Goal: Find specific page/section: Find specific page/section

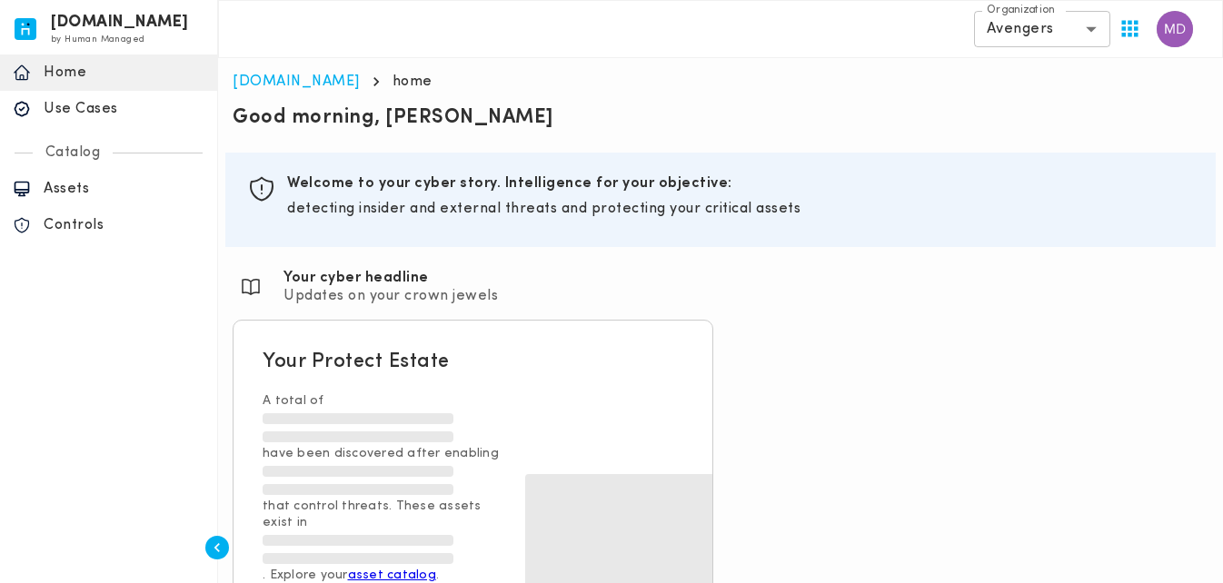
click at [66, 185] on p "Assets" at bounding box center [124, 189] width 161 height 18
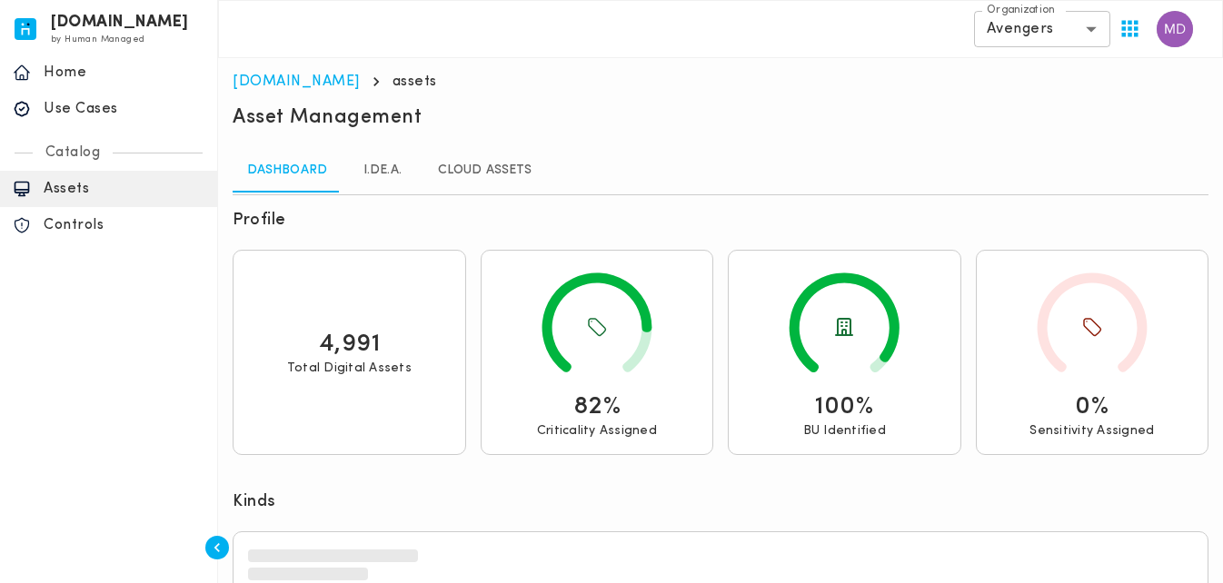
click at [366, 173] on link "I.DE.A." at bounding box center [383, 171] width 82 height 44
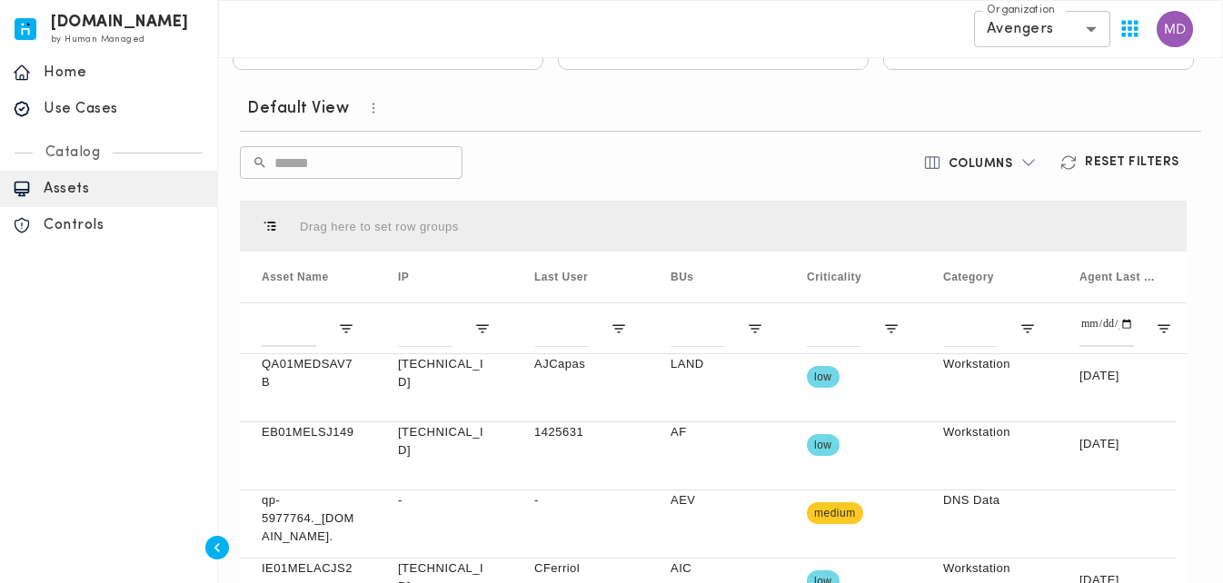
scroll to position [545, 0]
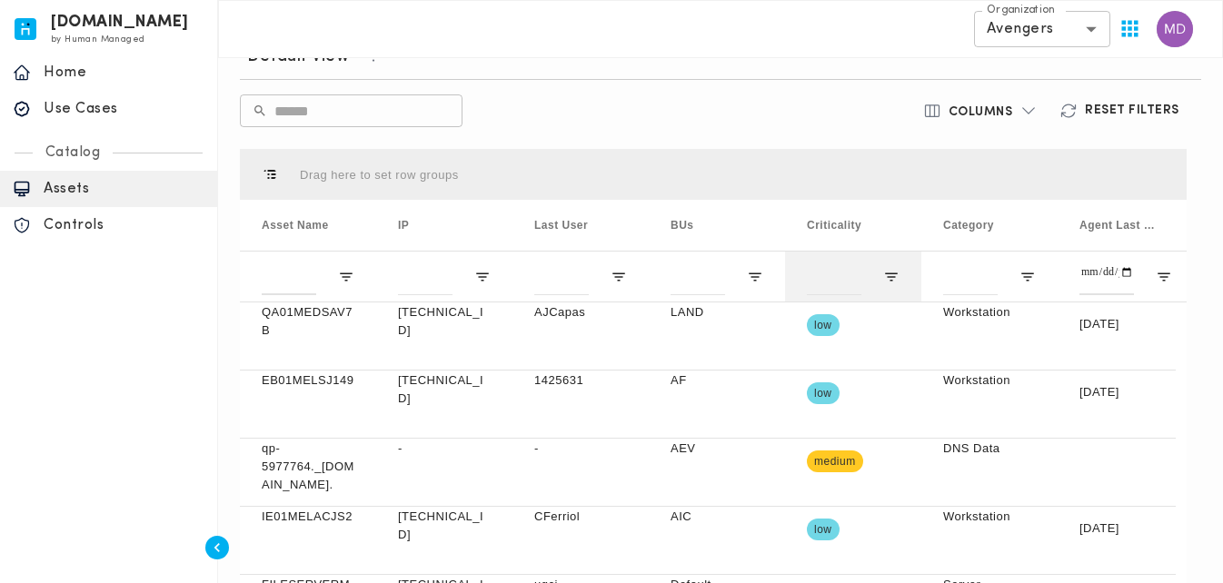
click at [891, 288] on div at bounding box center [853, 276] width 136 height 51
click at [896, 271] on span "Open Filter Menu" at bounding box center [891, 277] width 16 height 16
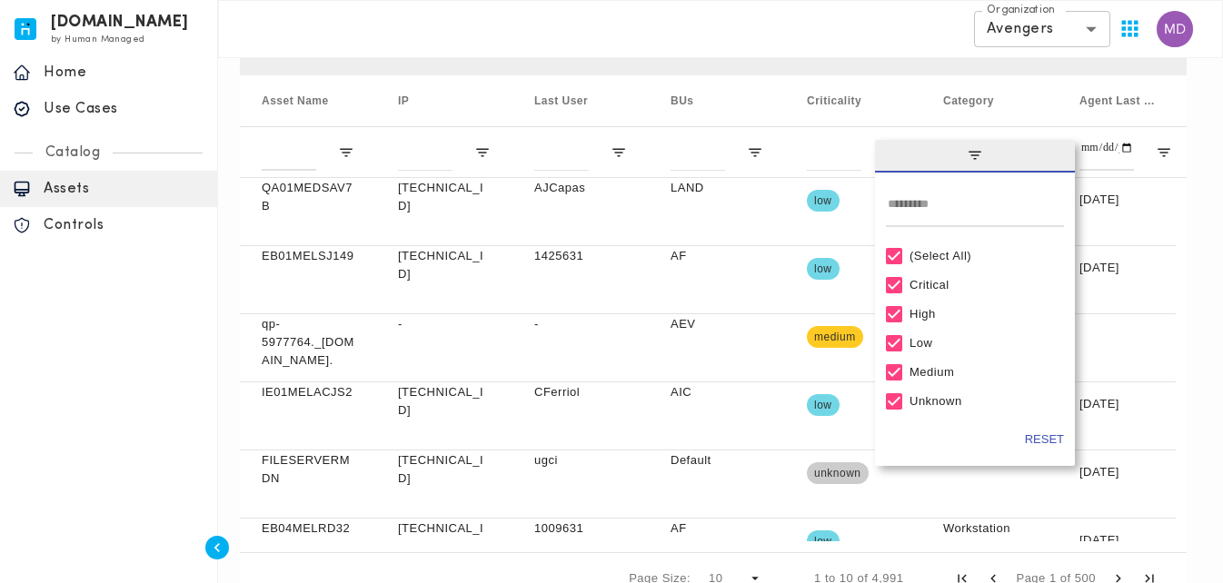
scroll to position [677, 0]
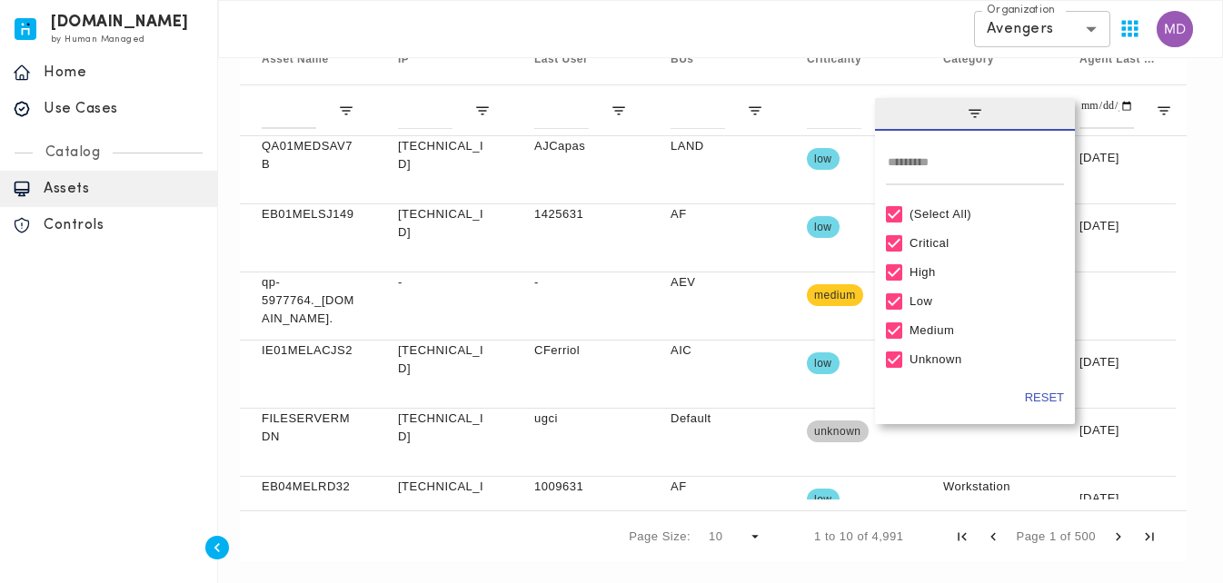
click at [947, 206] on div "(Select All)" at bounding box center [975, 214] width 178 height 29
click at [946, 208] on div "(Select All)" at bounding box center [982, 214] width 147 height 14
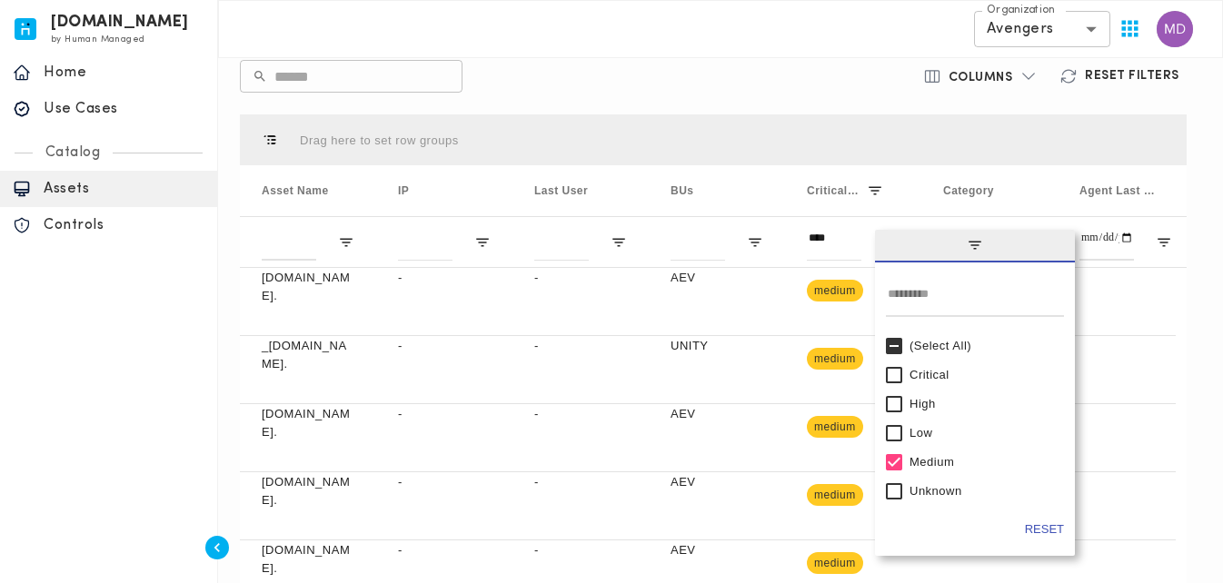
scroll to position [0, 0]
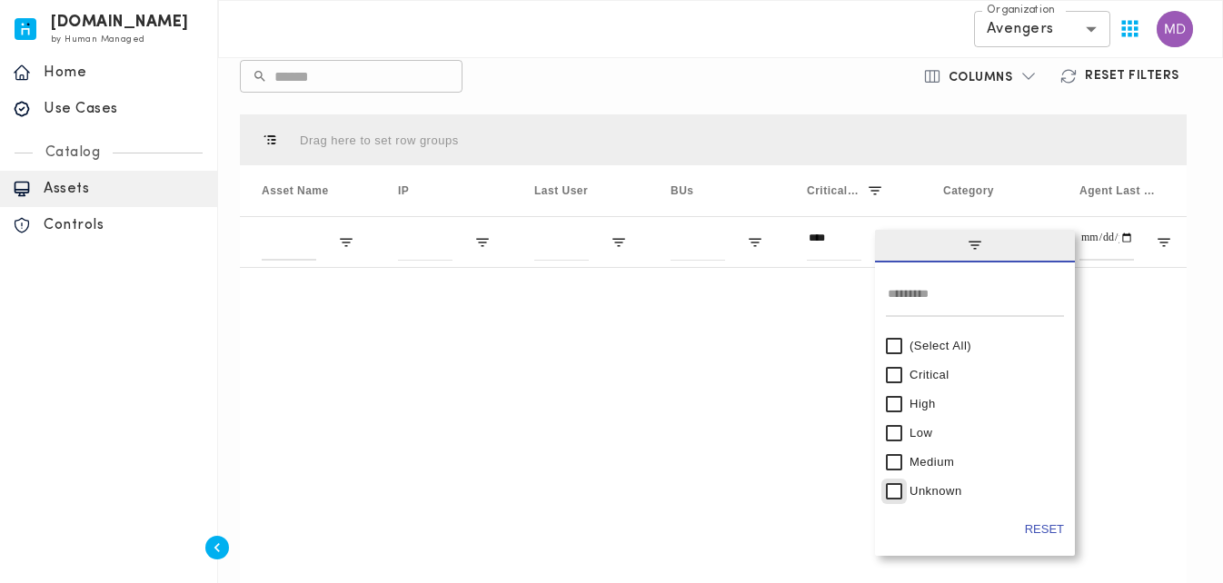
type input "**********"
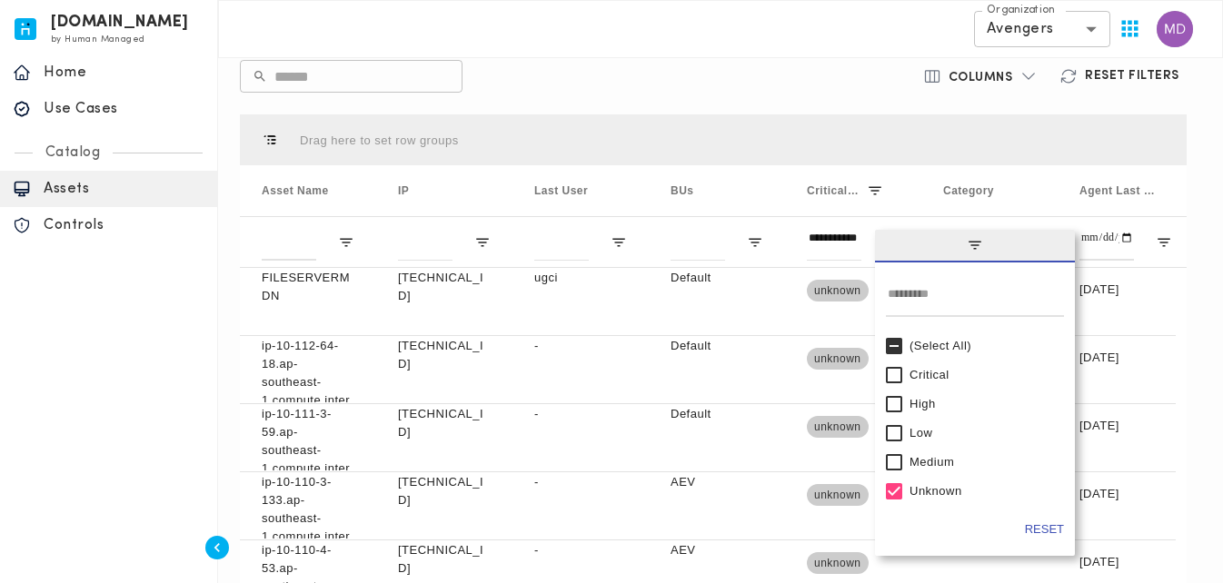
click at [961, 238] on span "filter" at bounding box center [975, 246] width 200 height 33
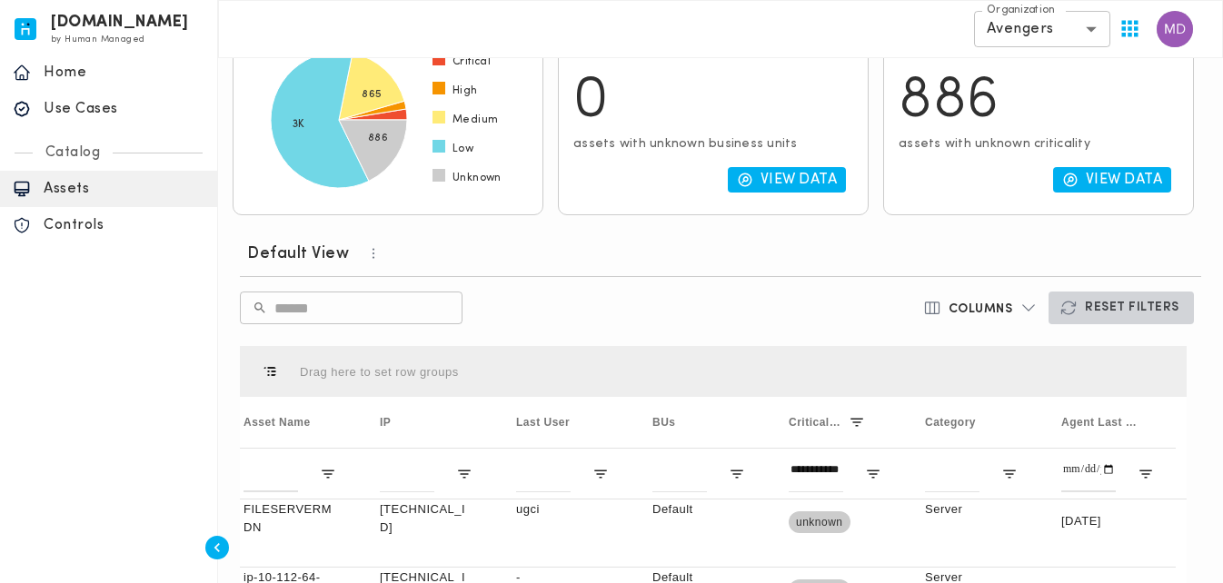
click at [1157, 308] on h6 "Reset Filters" at bounding box center [1132, 308] width 94 height 16
click at [1124, 304] on h6 "Reset Filters" at bounding box center [1132, 308] width 94 height 16
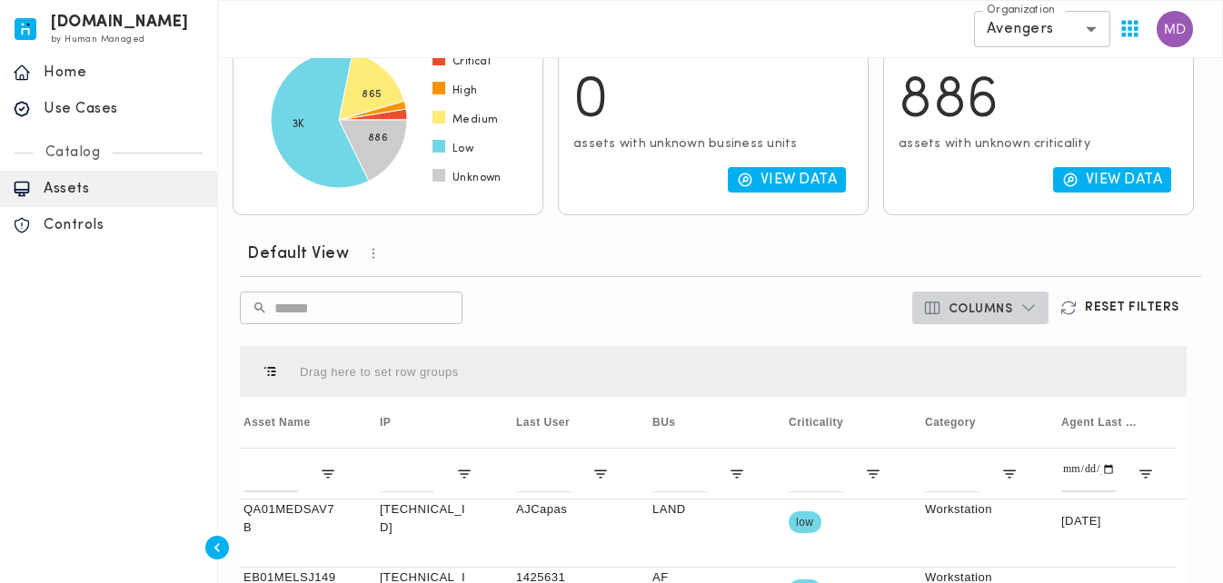
click at [993, 305] on h6 "Columns" at bounding box center [980, 310] width 64 height 16
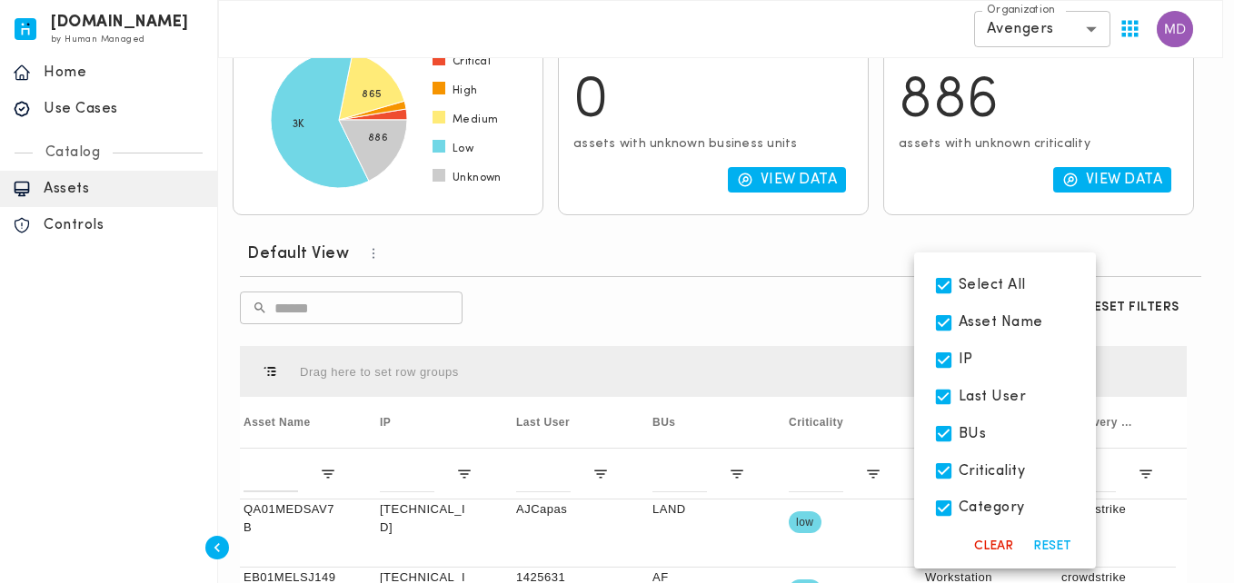
click at [837, 307] on div at bounding box center [617, 291] width 1234 height 583
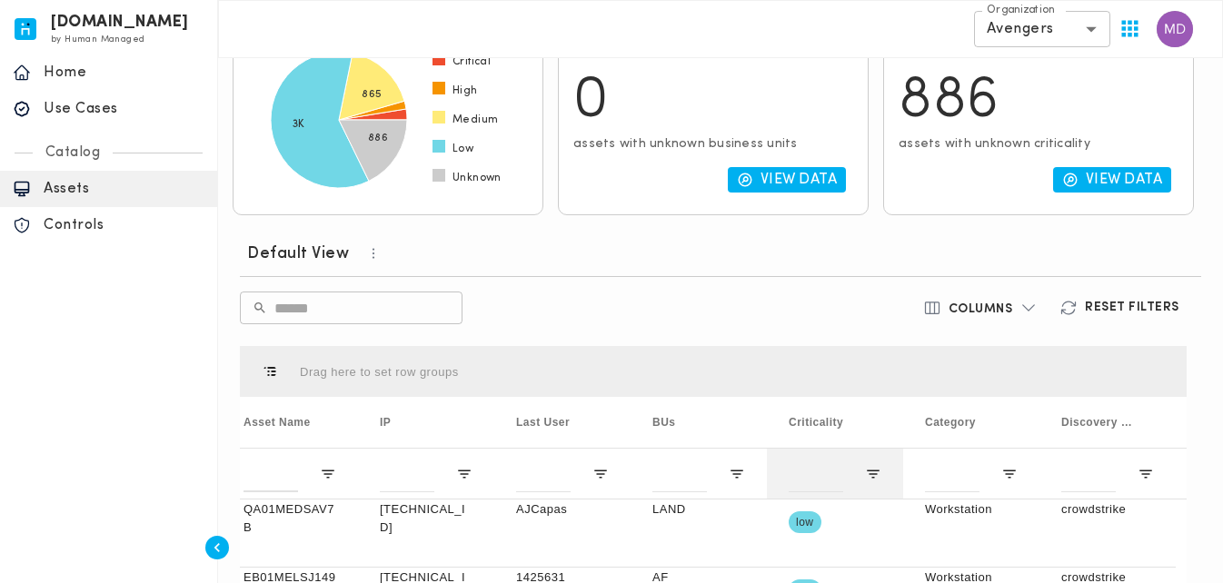
click at [872, 459] on div at bounding box center [835, 473] width 136 height 51
click at [872, 476] on span "Open Filter Menu" at bounding box center [873, 474] width 16 height 16
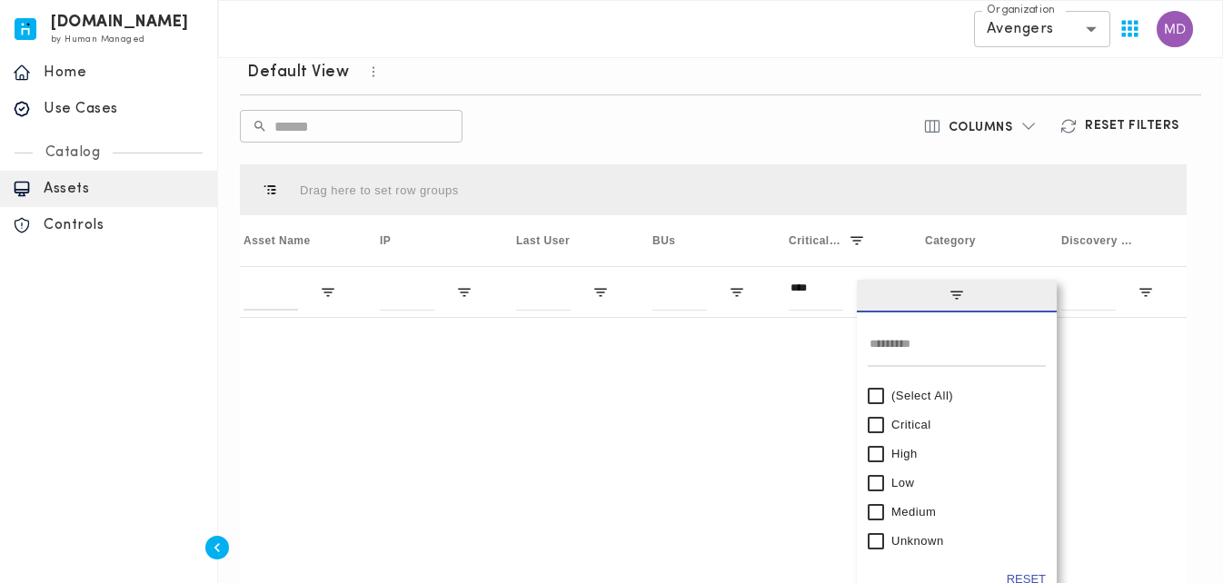
click at [896, 538] on div "Unknown" at bounding box center [964, 541] width 147 height 14
type input "**********"
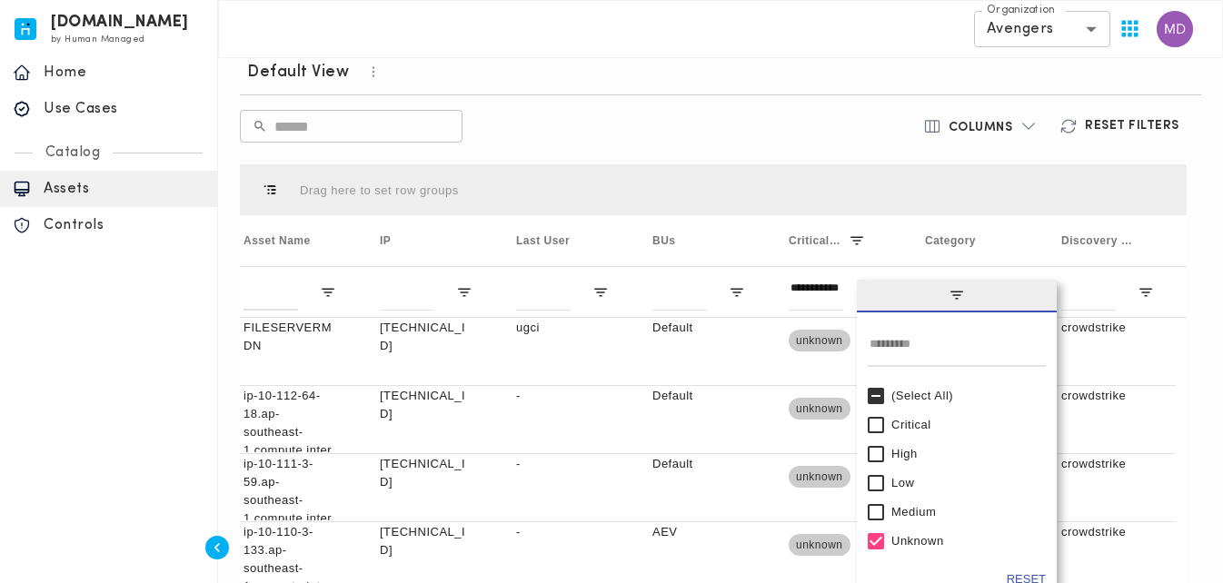
click at [968, 300] on span "filter" at bounding box center [957, 296] width 200 height 33
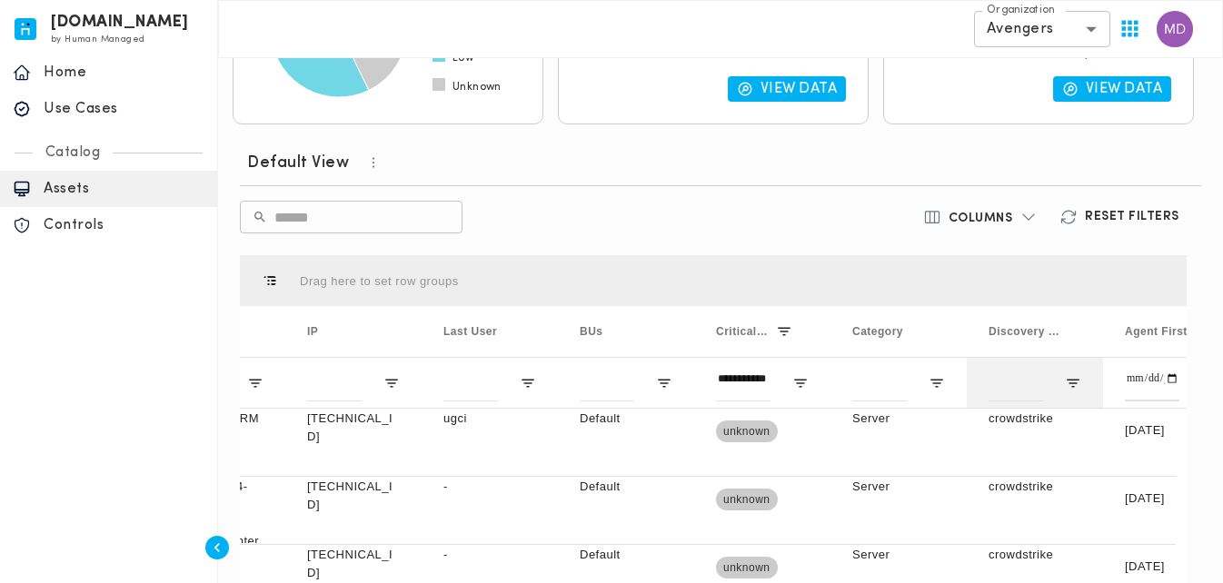
click at [1064, 377] on div at bounding box center [1034, 382] width 136 height 51
click at [1069, 384] on span "Open Filter Menu" at bounding box center [1073, 383] width 16 height 16
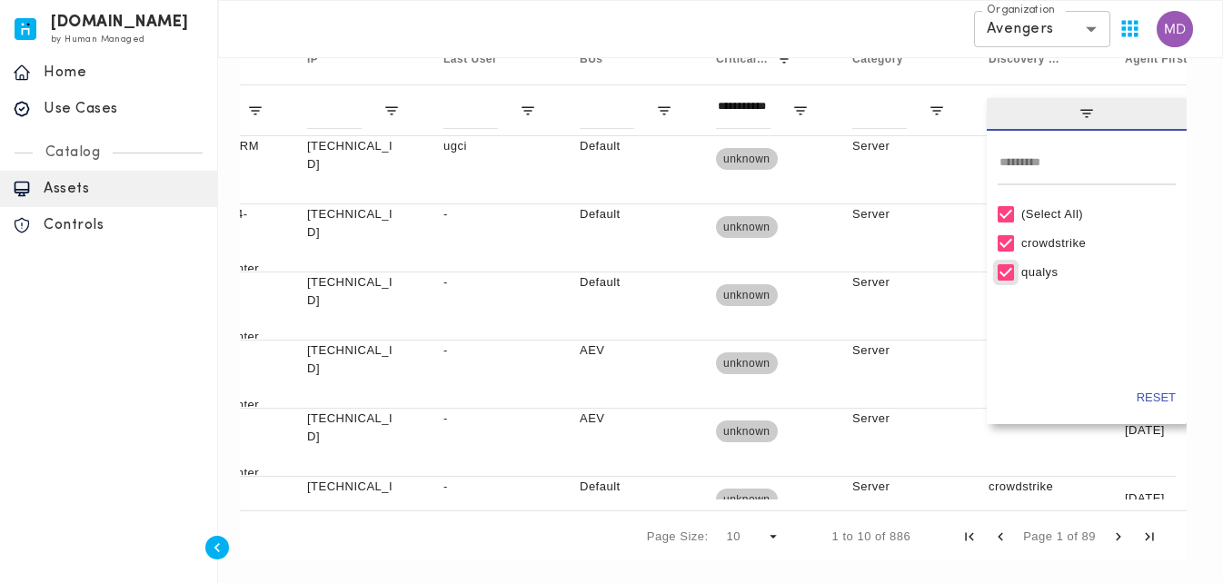
type input "**********"
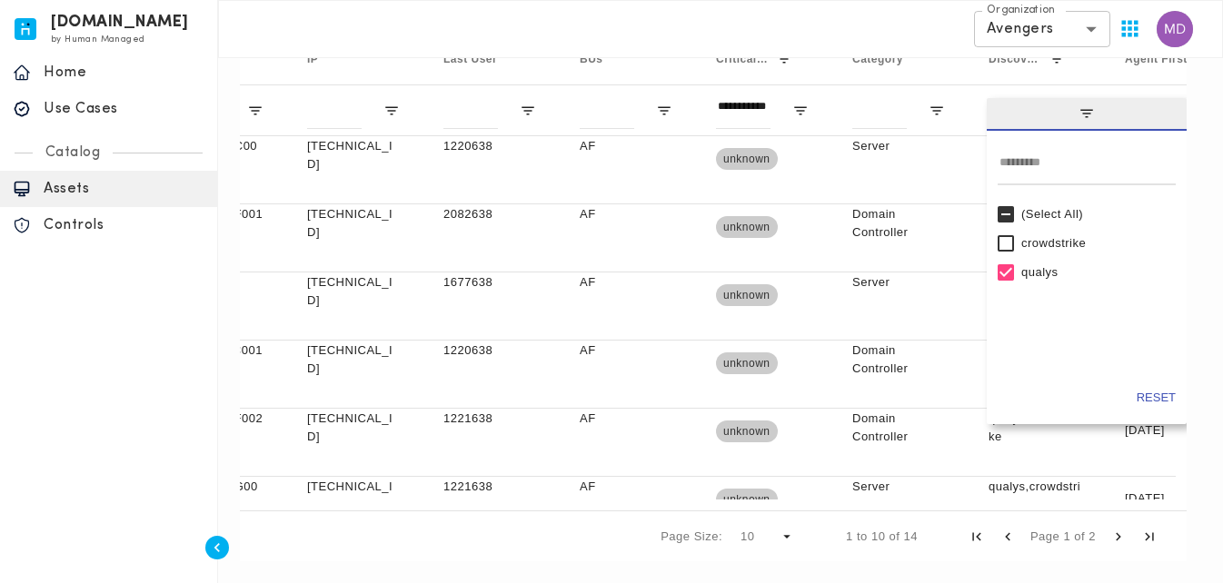
click at [1107, 106] on span "filter" at bounding box center [1086, 114] width 200 height 33
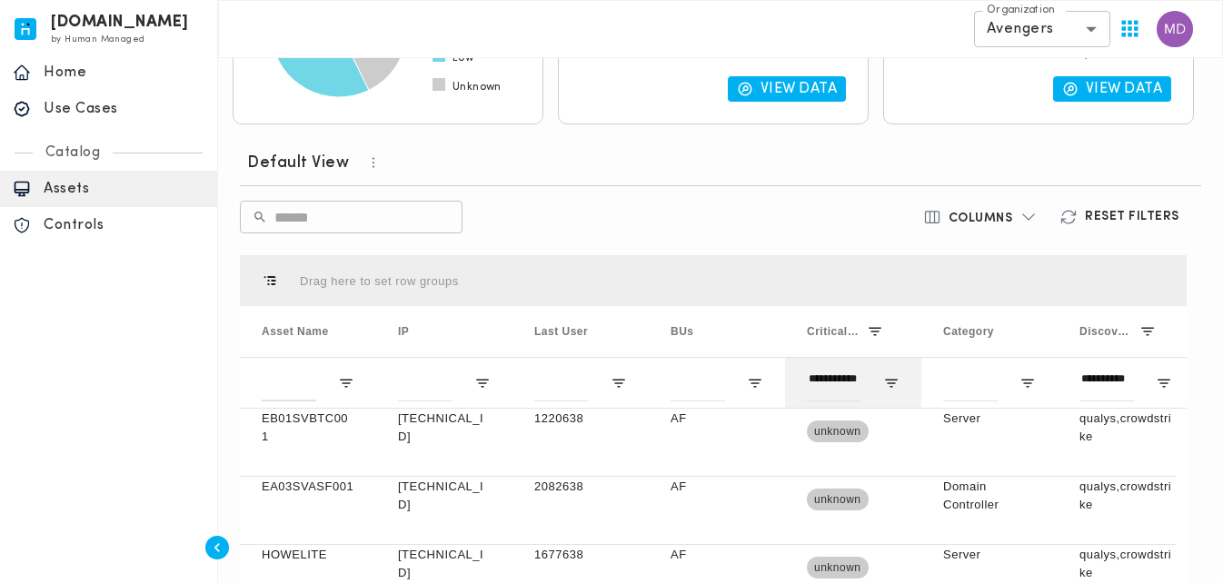
click at [879, 382] on div "**********" at bounding box center [853, 382] width 136 height 51
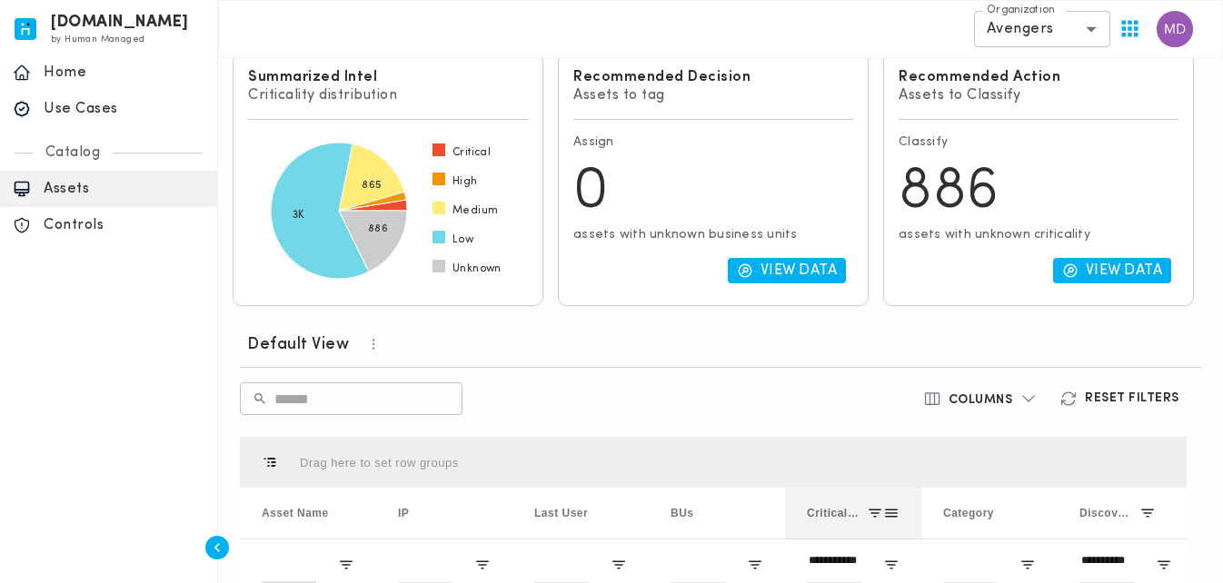
click at [888, 508] on span at bounding box center [891, 513] width 16 height 16
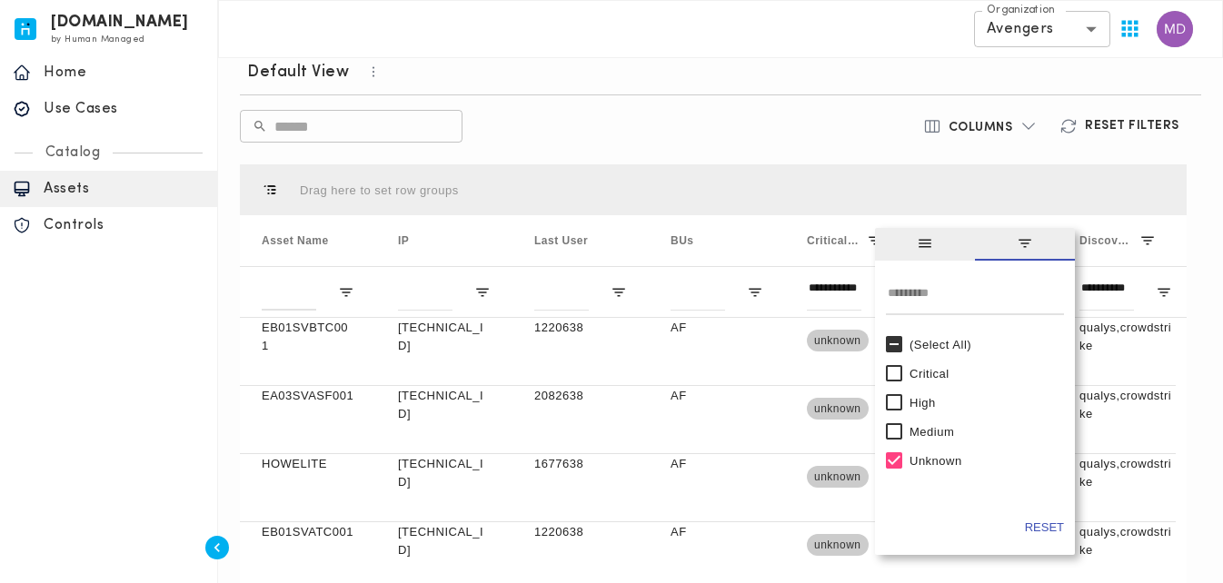
click at [929, 465] on div "Unknown" at bounding box center [982, 461] width 147 height 14
type input "***"
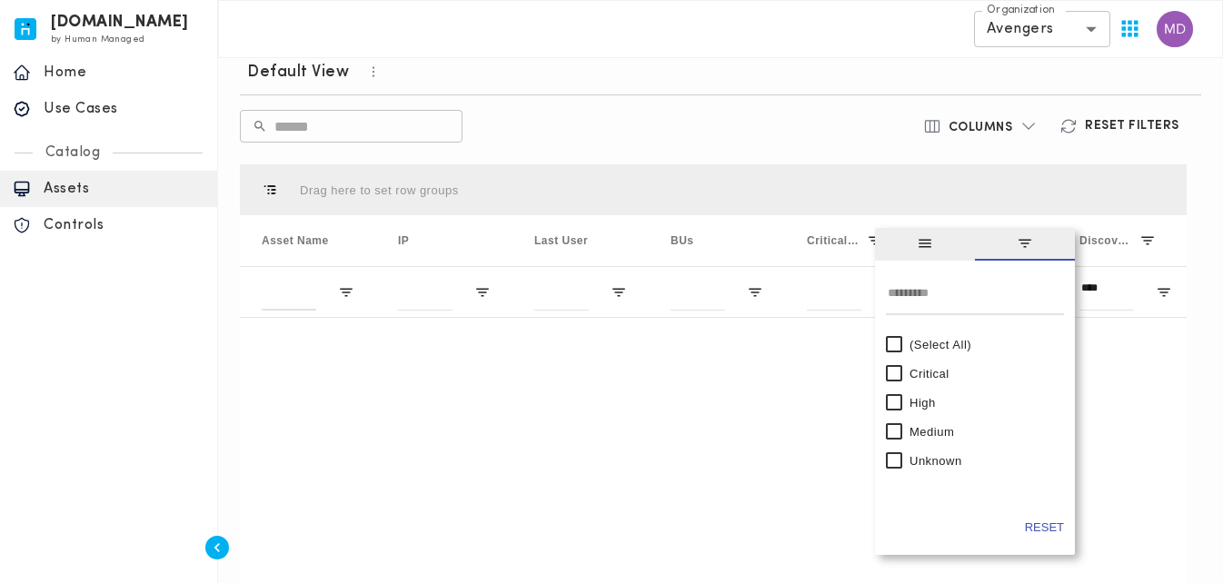
type input "**********"
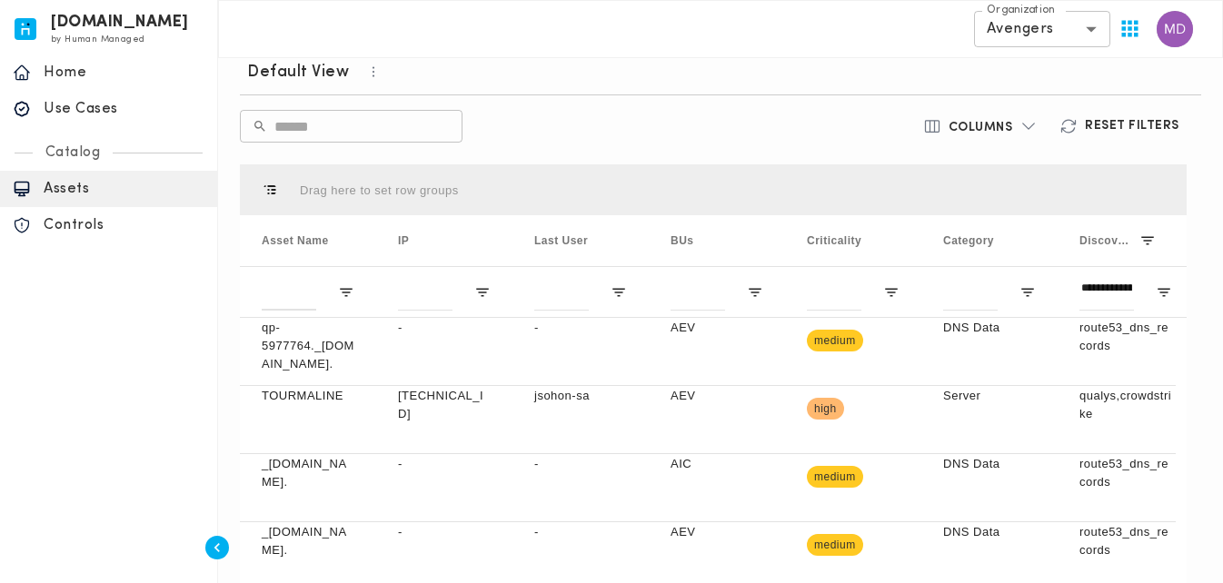
click at [876, 179] on div "Drag here to set row groups" at bounding box center [713, 189] width 947 height 51
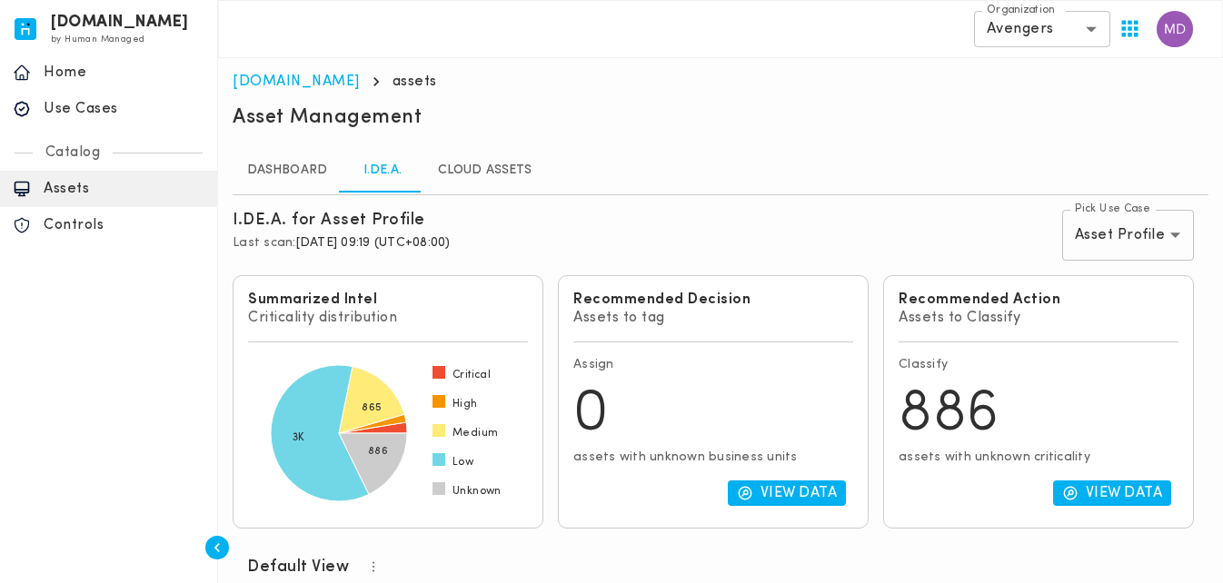
click at [297, 177] on link "Dashboard" at bounding box center [287, 171] width 109 height 44
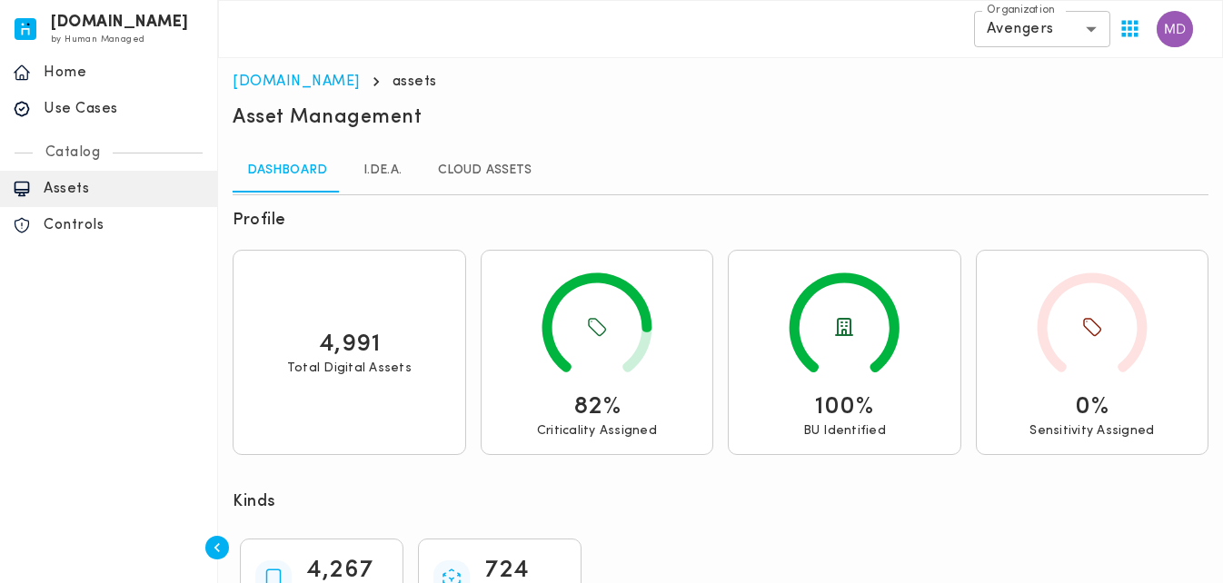
click at [627, 325] on icon at bounding box center [597, 327] width 203 height 125
click at [381, 167] on link "I.DE.A." at bounding box center [383, 171] width 82 height 44
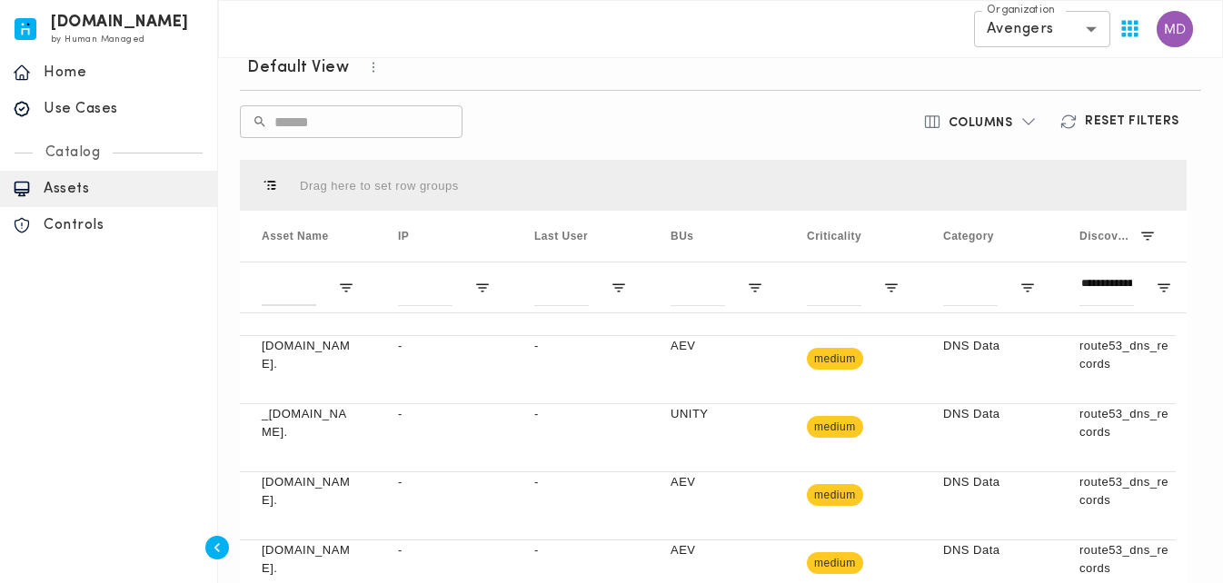
scroll to position [545, 0]
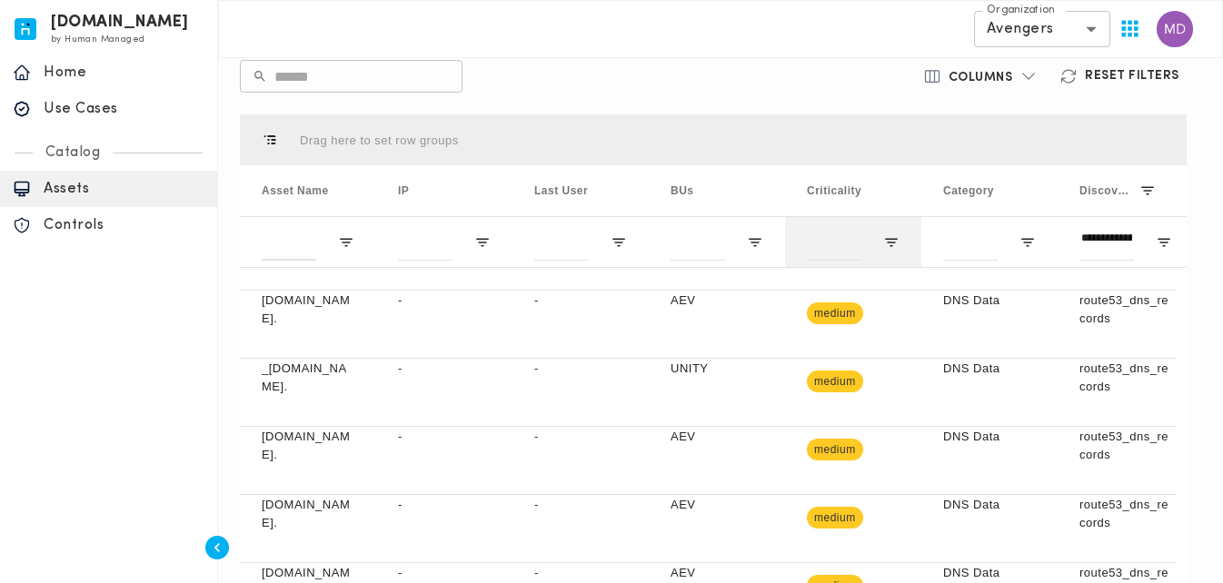
click at [893, 254] on div at bounding box center [853, 241] width 136 height 51
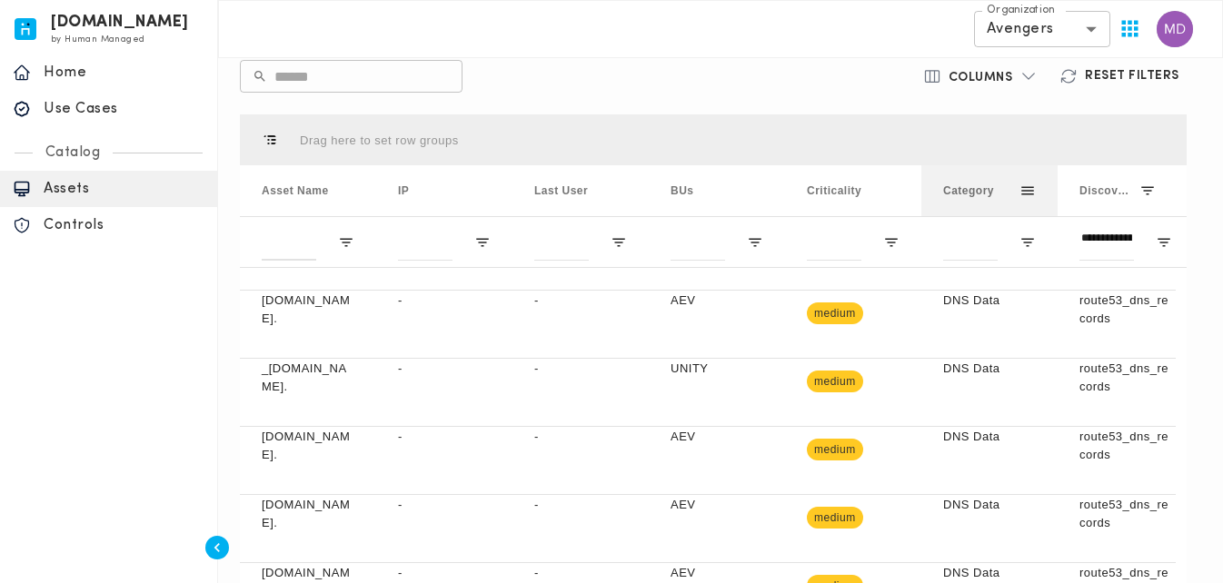
click at [986, 192] on span "Category" at bounding box center [968, 190] width 51 height 13
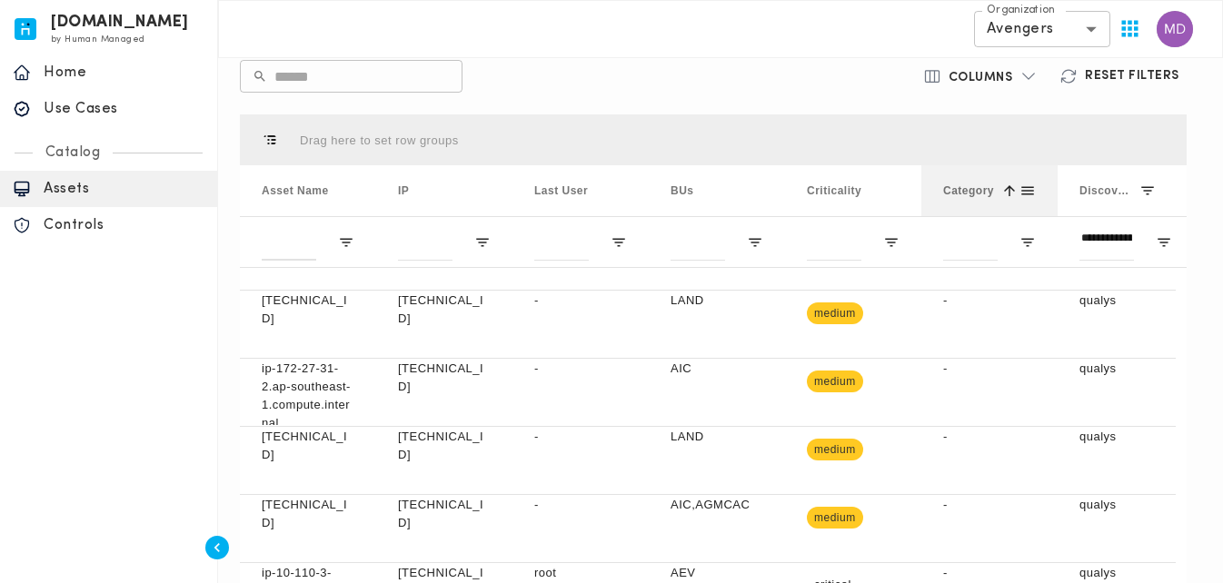
scroll to position [73, 0]
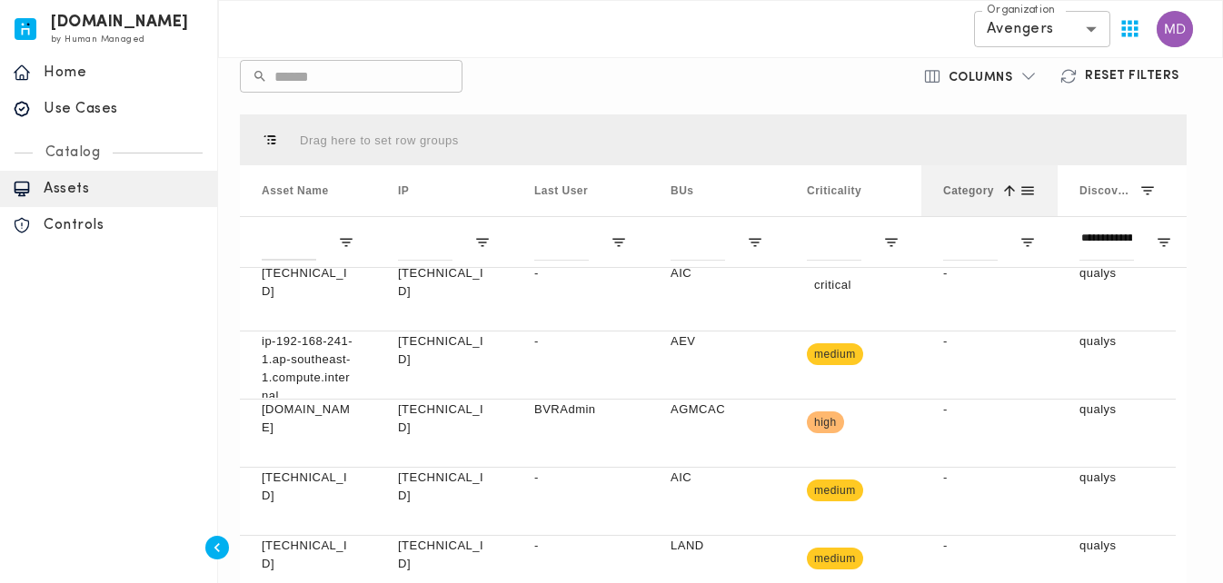
click at [989, 192] on span "Category" at bounding box center [968, 190] width 51 height 13
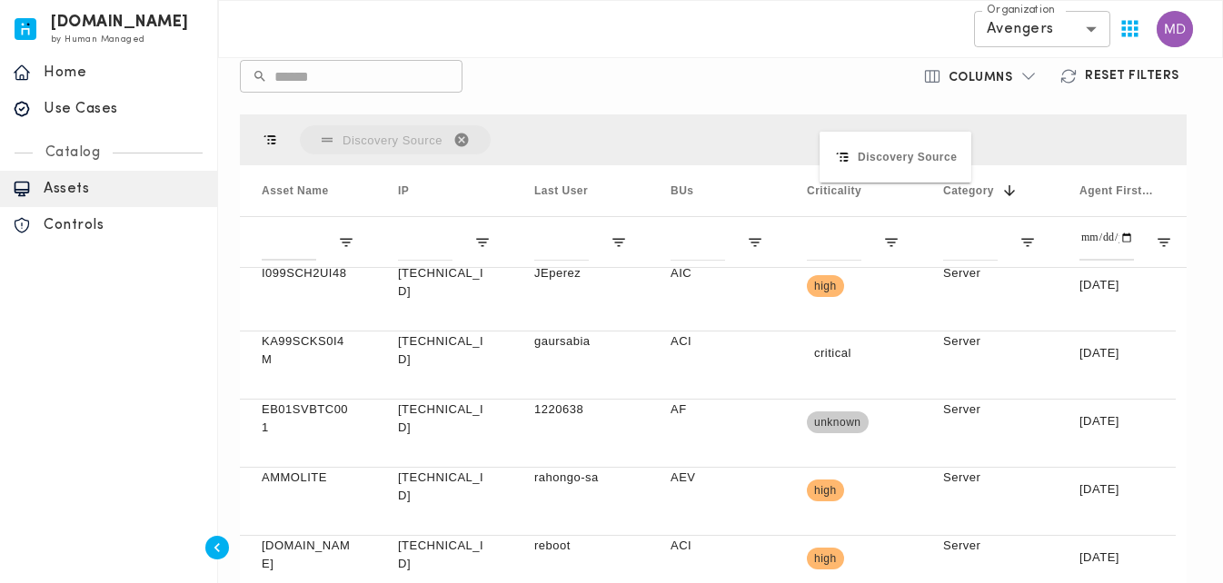
drag, startPoint x: 1108, startPoint y: 194, endPoint x: 828, endPoint y: 143, distance: 284.5
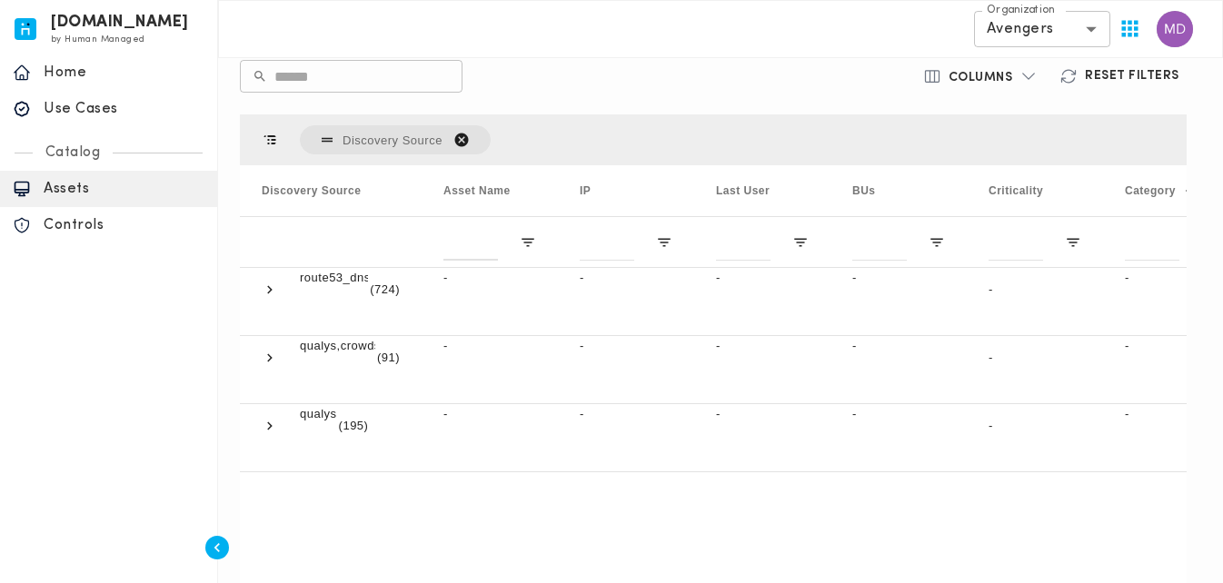
scroll to position [0, 0]
drag, startPoint x: 1027, startPoint y: 193, endPoint x: 811, endPoint y: 150, distance: 220.5
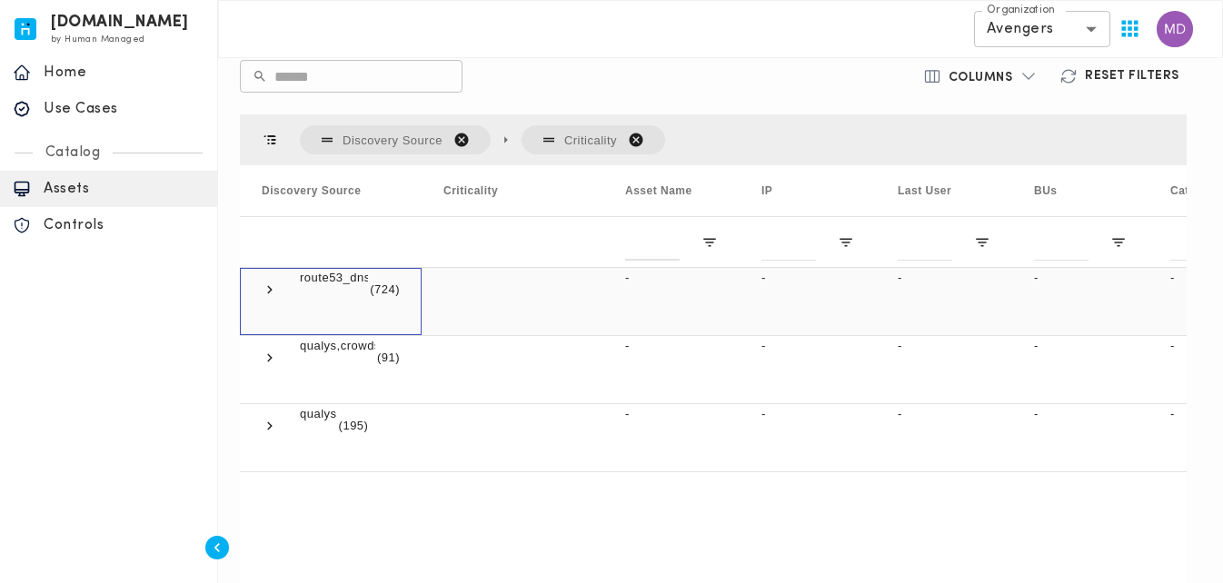
click at [268, 292] on span at bounding box center [270, 290] width 16 height 16
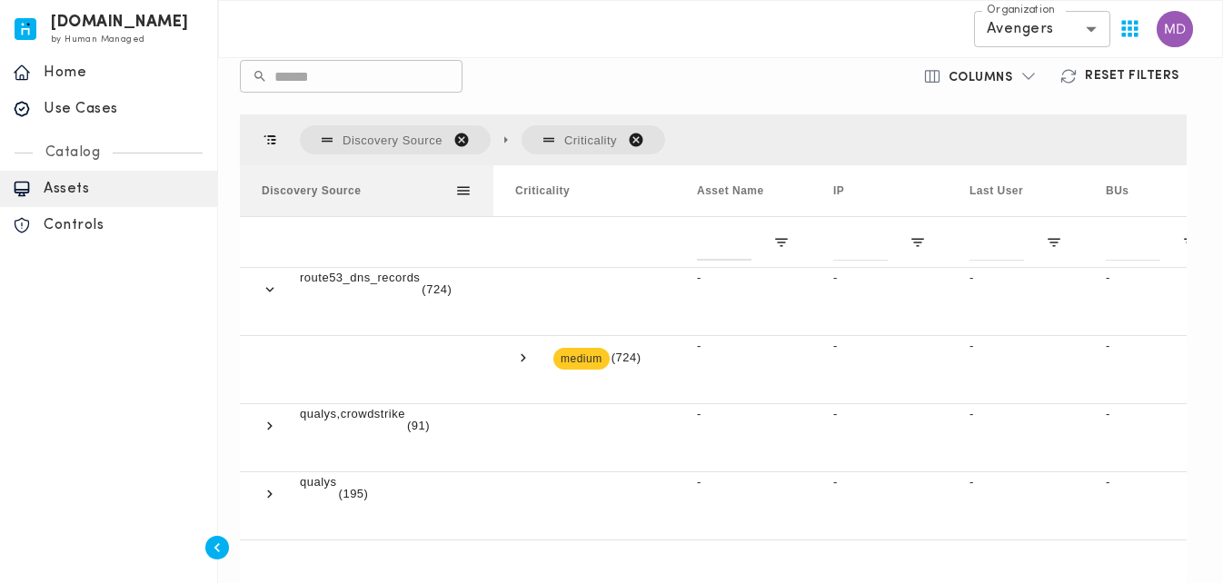
drag, startPoint x: 424, startPoint y: 192, endPoint x: 496, endPoint y: 189, distance: 71.8
click at [496, 189] on div at bounding box center [493, 190] width 7 height 51
